Goal: Find specific page/section: Find specific page/section

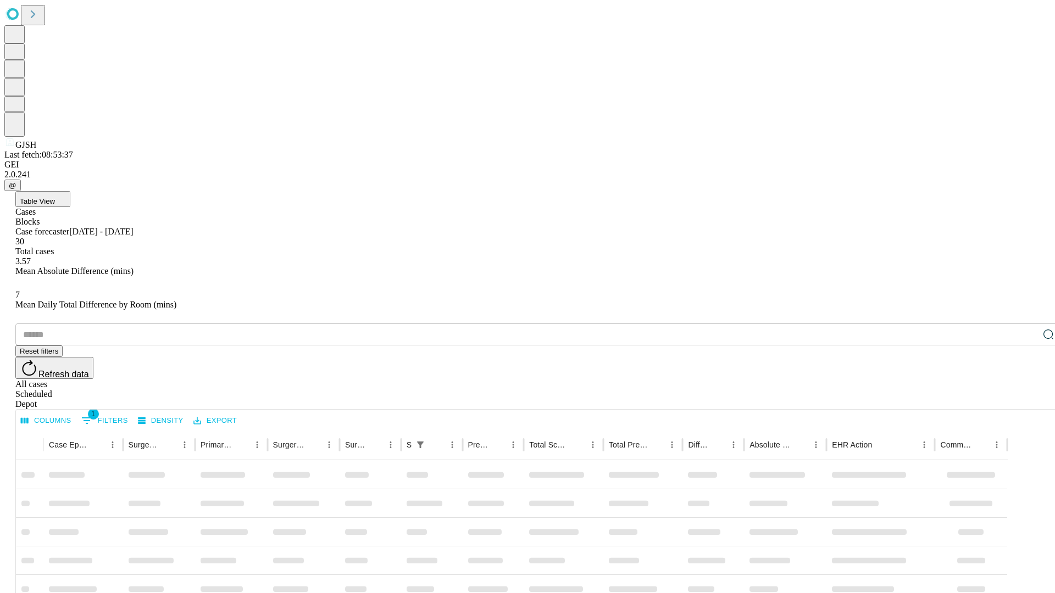
click at [1026, 399] on div "Depot" at bounding box center [538, 404] width 1046 height 10
